Goal: Check status: Check status

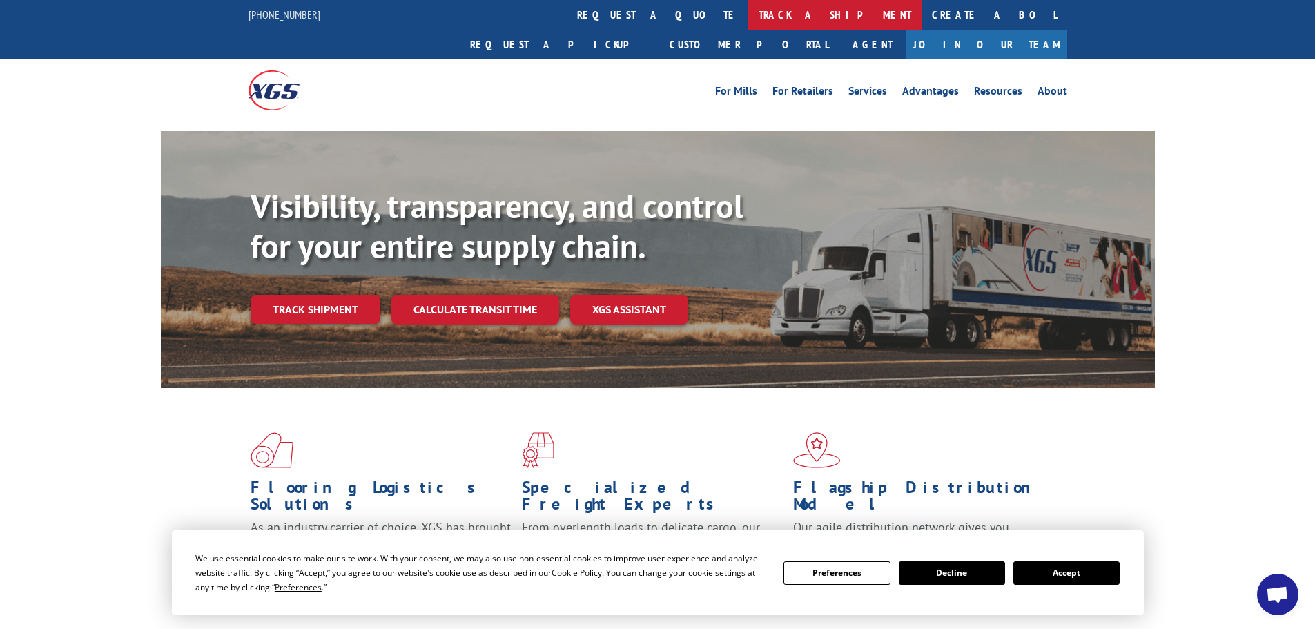
click at [748, 15] on link "track a shipment" at bounding box center [834, 15] width 173 height 30
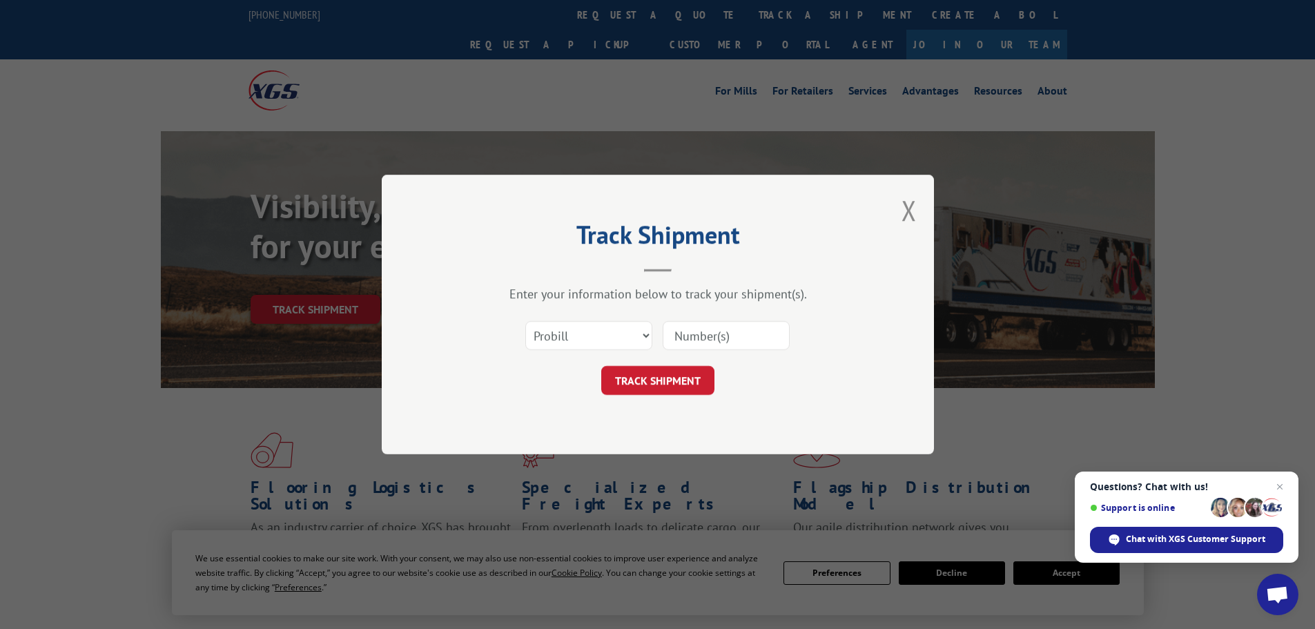
paste input "14419352"
type input "14419352"
click at [677, 374] on button "TRACK SHIPMENT" at bounding box center [657, 380] width 113 height 29
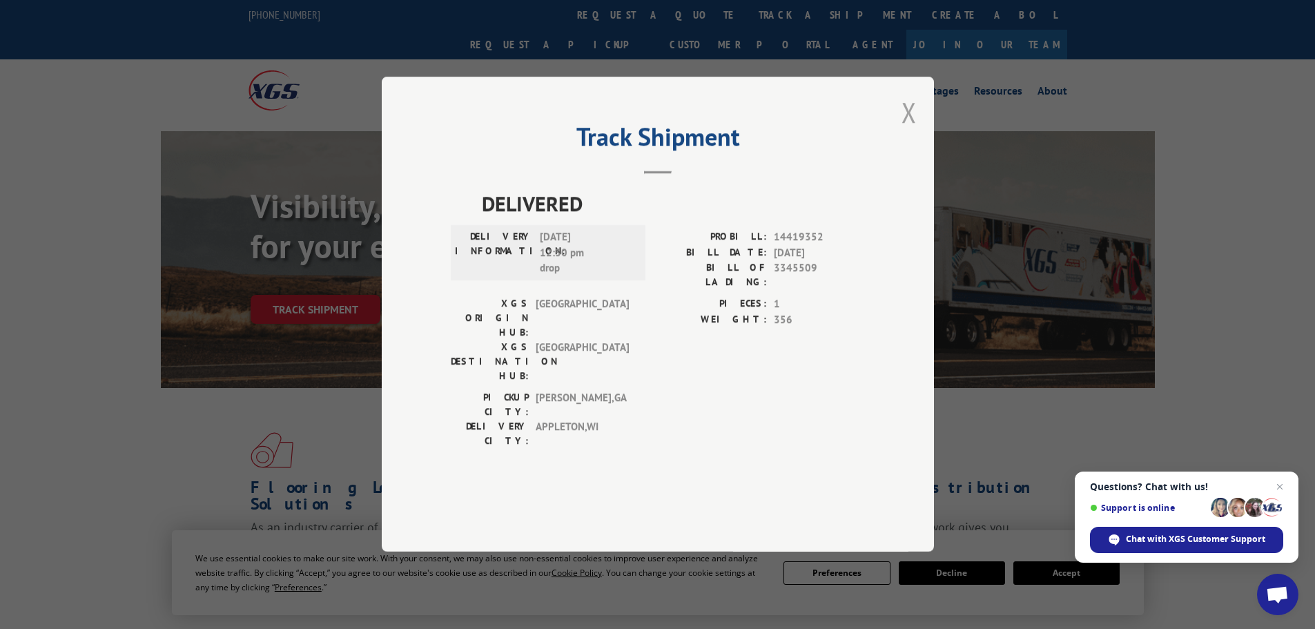
click at [902, 131] on button "Close modal" at bounding box center [909, 112] width 15 height 37
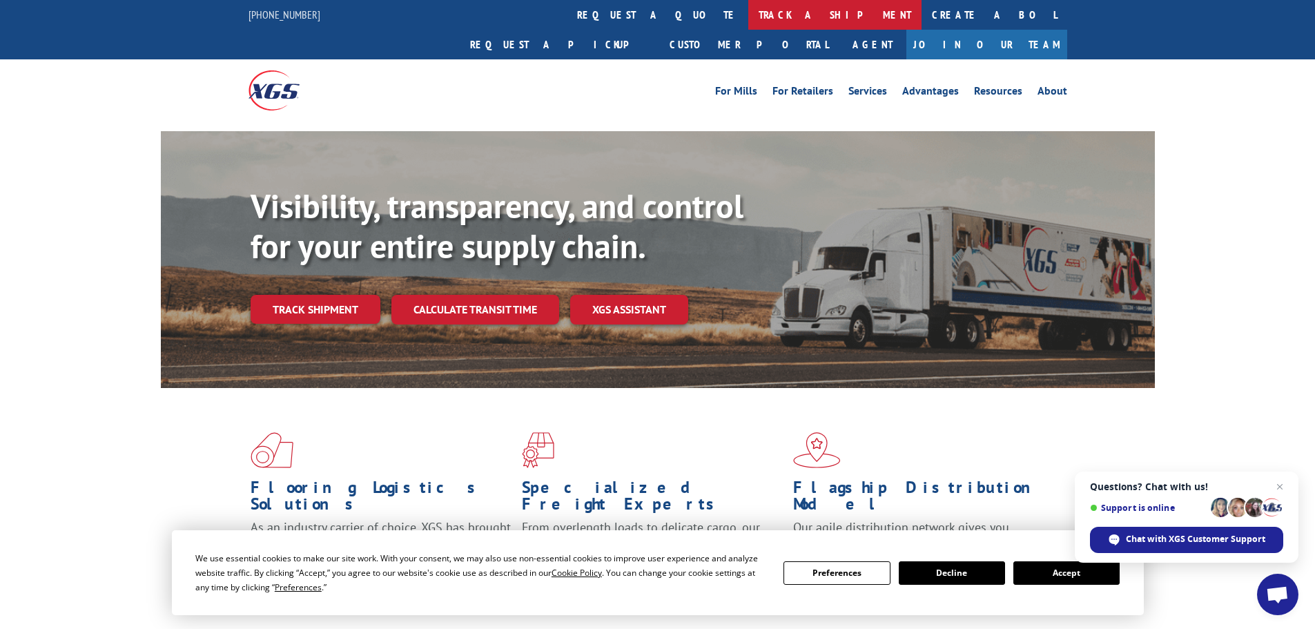
click at [748, 21] on link "track a shipment" at bounding box center [834, 15] width 173 height 30
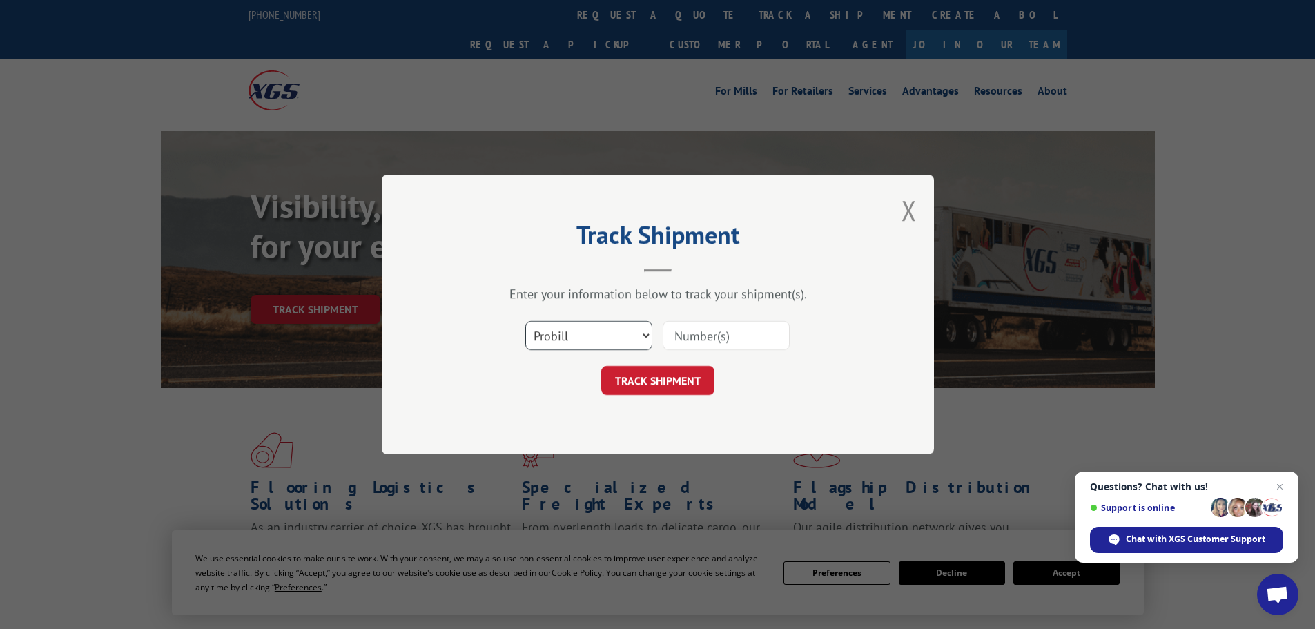
click at [619, 338] on select "Select category... Probill BOL PO" at bounding box center [588, 335] width 127 height 29
select select "bol"
click at [525, 321] on select "Select category... Probill BOL PO" at bounding box center [588, 335] width 127 height 29
paste input "14419352"
type input "14419352"
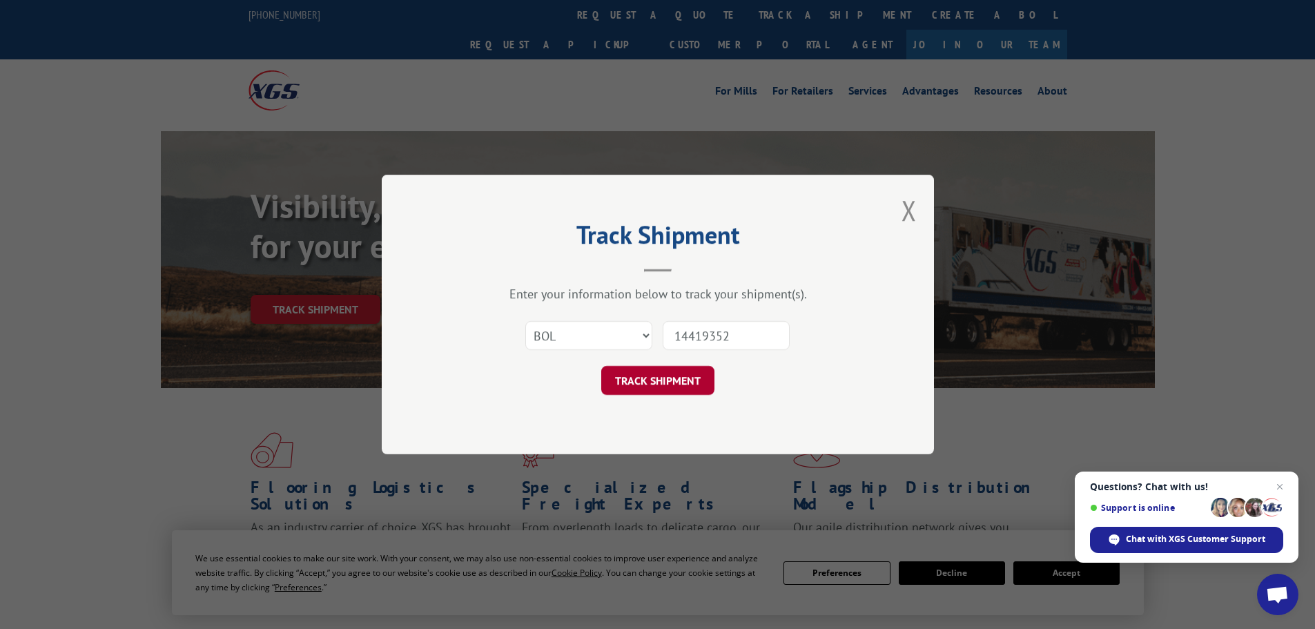
click at [653, 388] on button "TRACK SHIPMENT" at bounding box center [657, 380] width 113 height 29
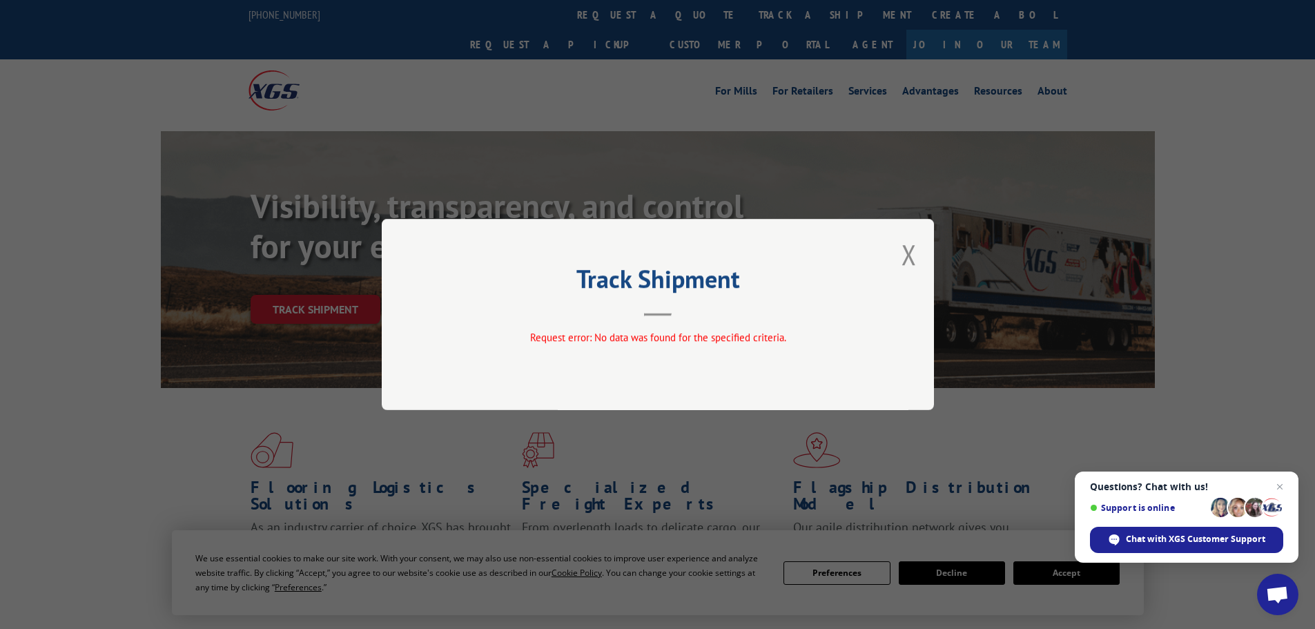
click at [902, 252] on button "Close modal" at bounding box center [909, 254] width 15 height 37
